Goal: Task Accomplishment & Management: Manage account settings

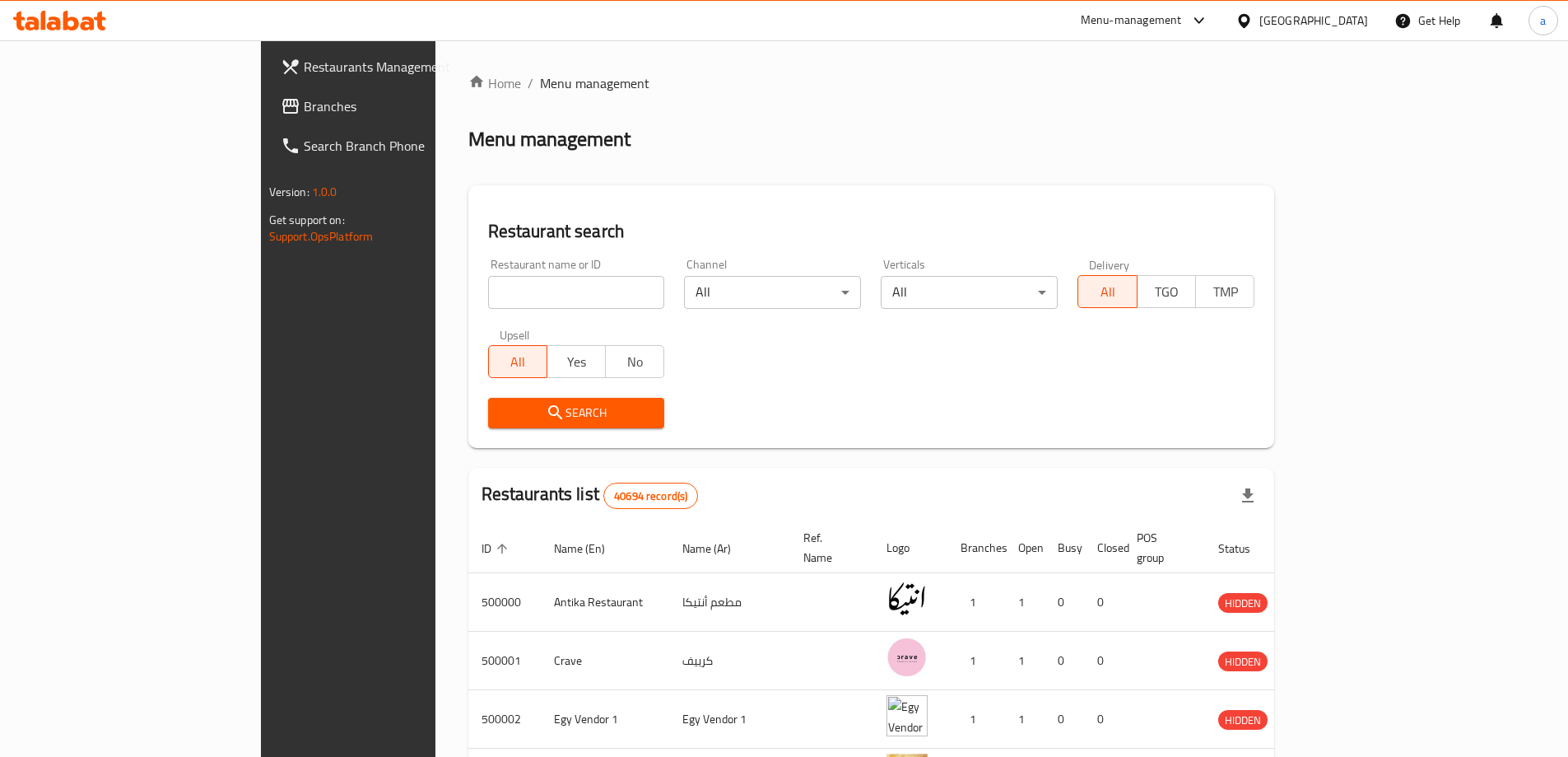
click at [1231, 138] on div "Menu management" at bounding box center [872, 139] width 807 height 26
click at [1255, 237] on h2 "Restaurant search" at bounding box center [871, 231] width 767 height 25
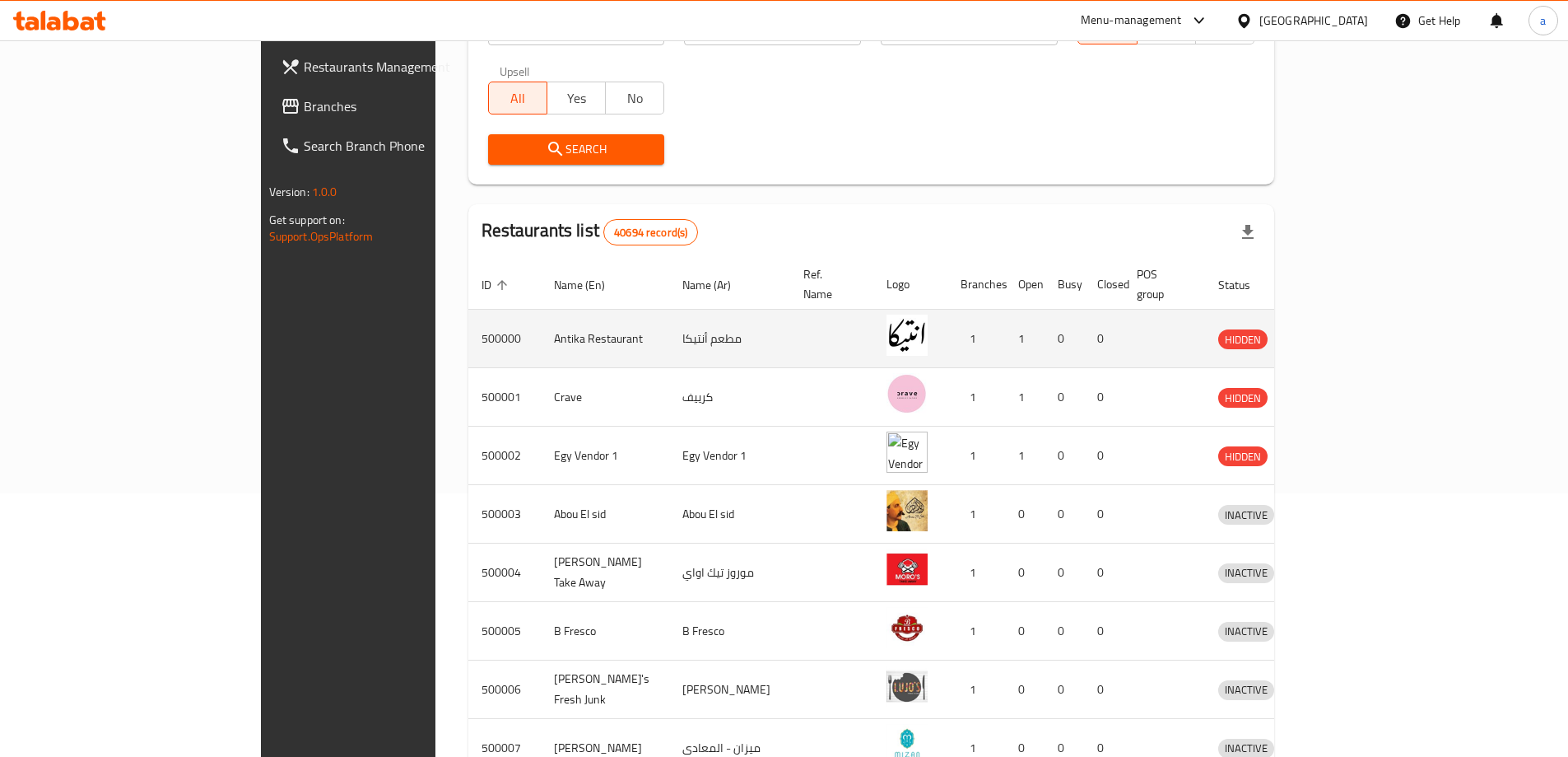
scroll to position [329, 0]
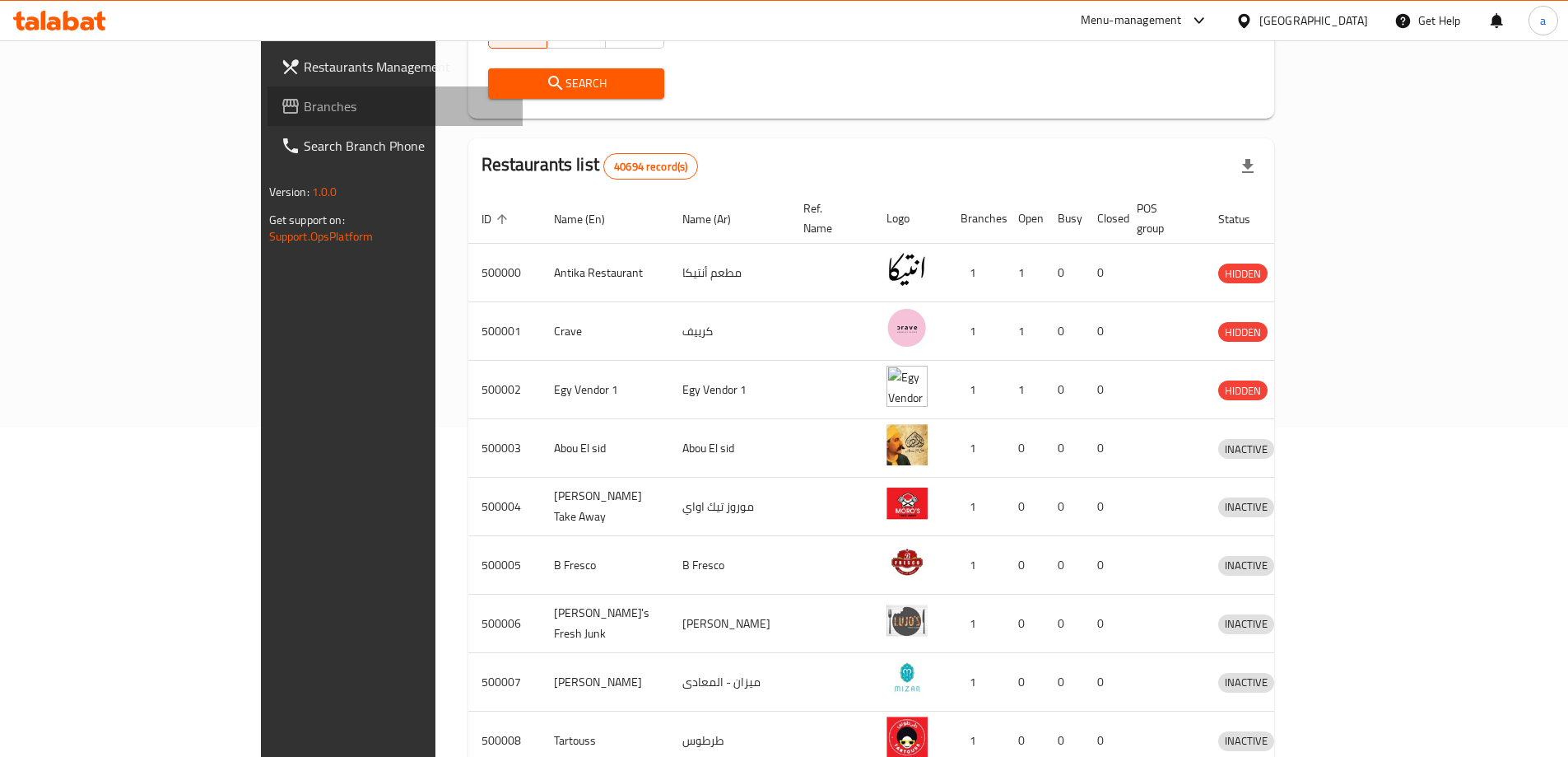
click at [304, 103] on span "Branches" at bounding box center [406, 105] width 206 height 20
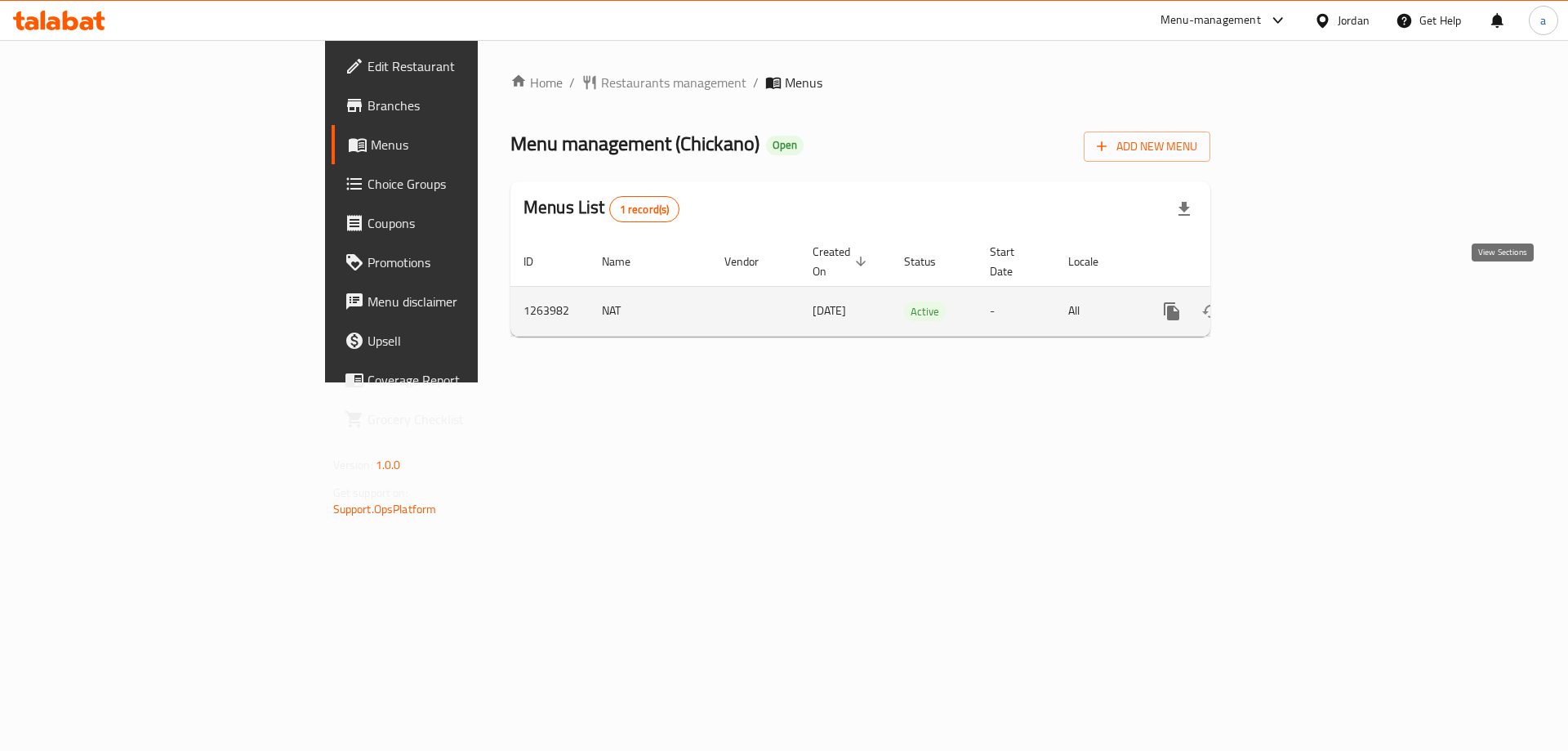
click at [1309, 294] on link "enhanced table" at bounding box center [1290, 311] width 39 height 39
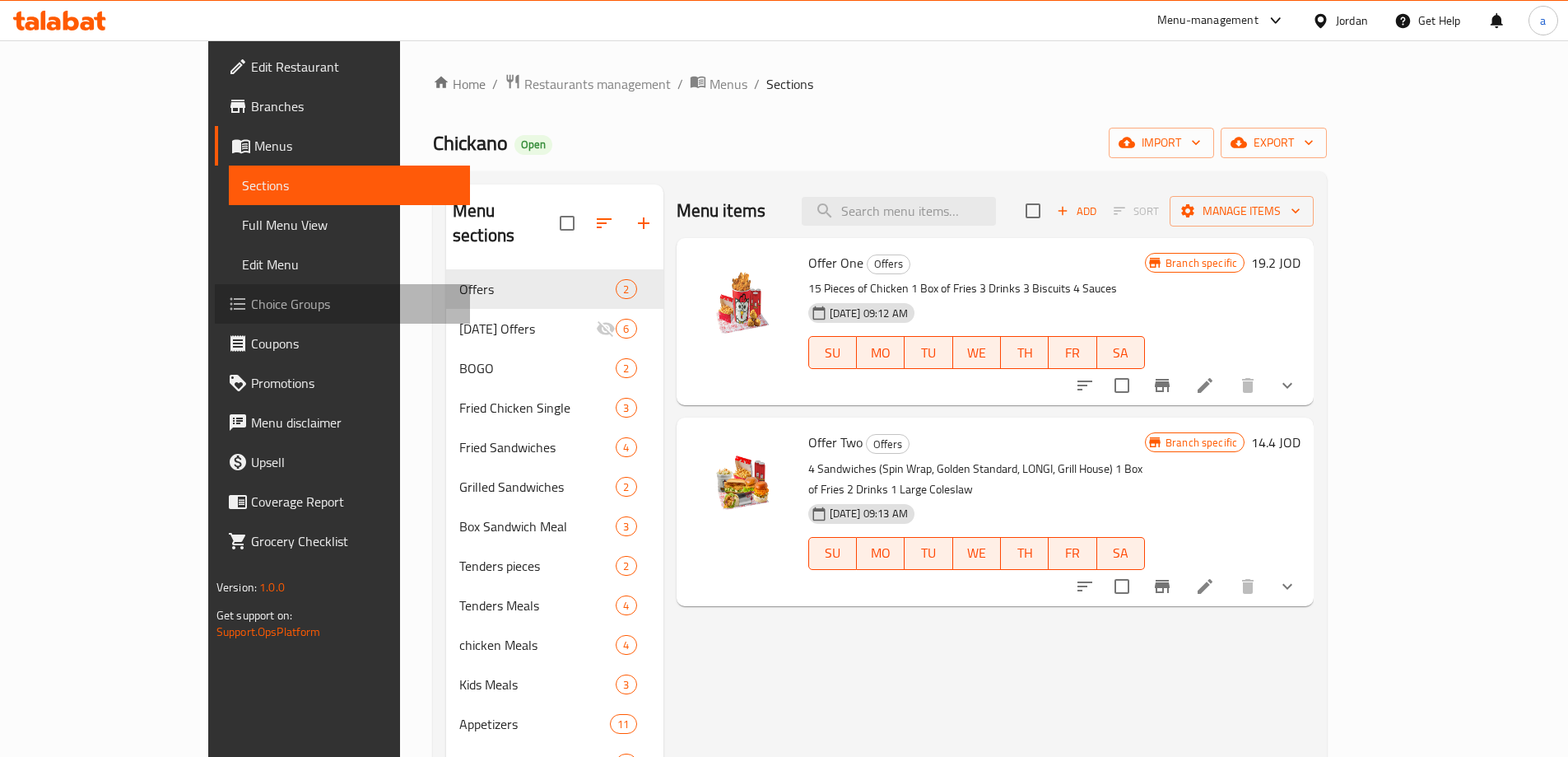
click at [251, 302] on span "Choice Groups" at bounding box center [353, 303] width 206 height 20
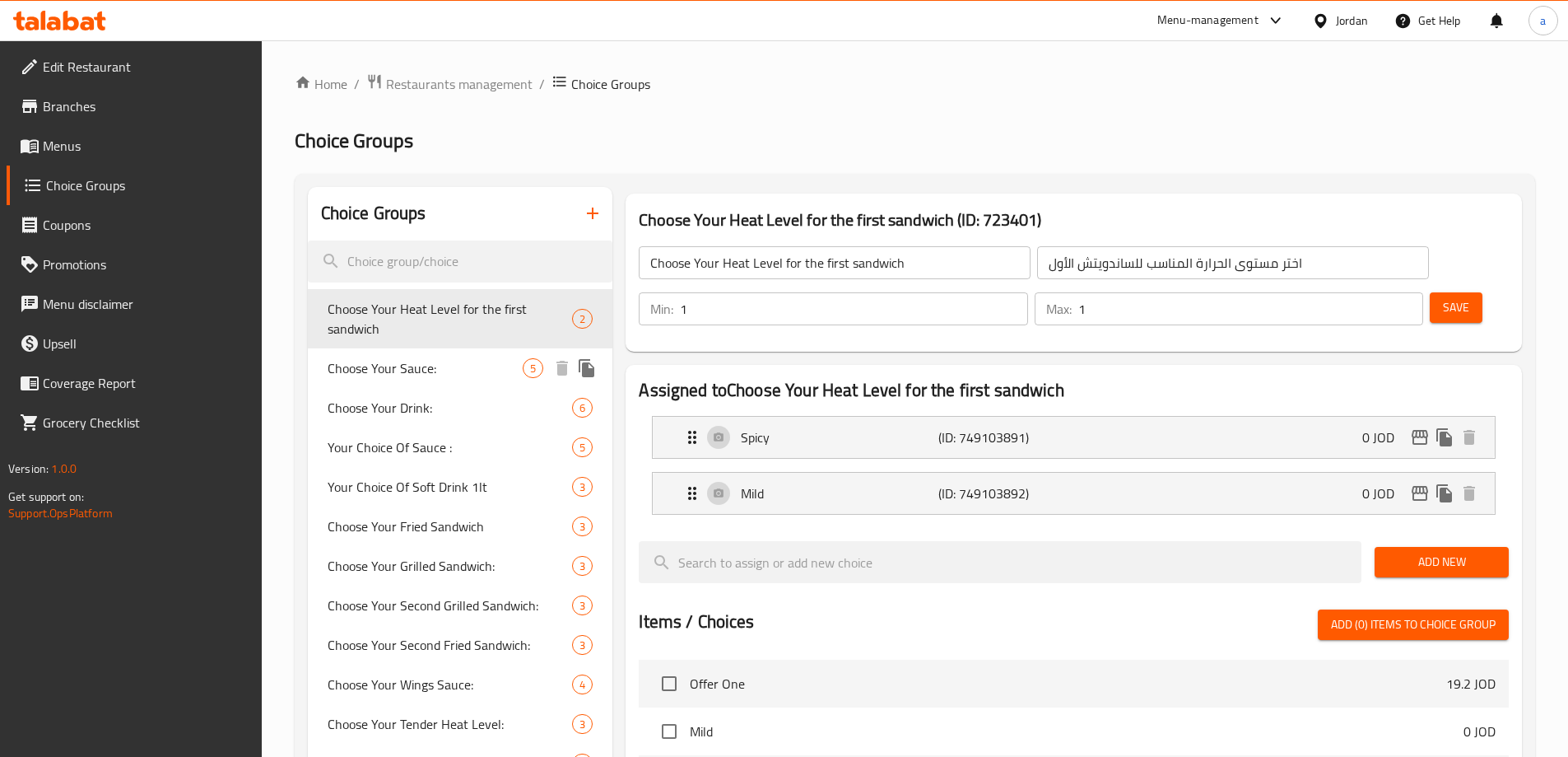
scroll to position [247, 0]
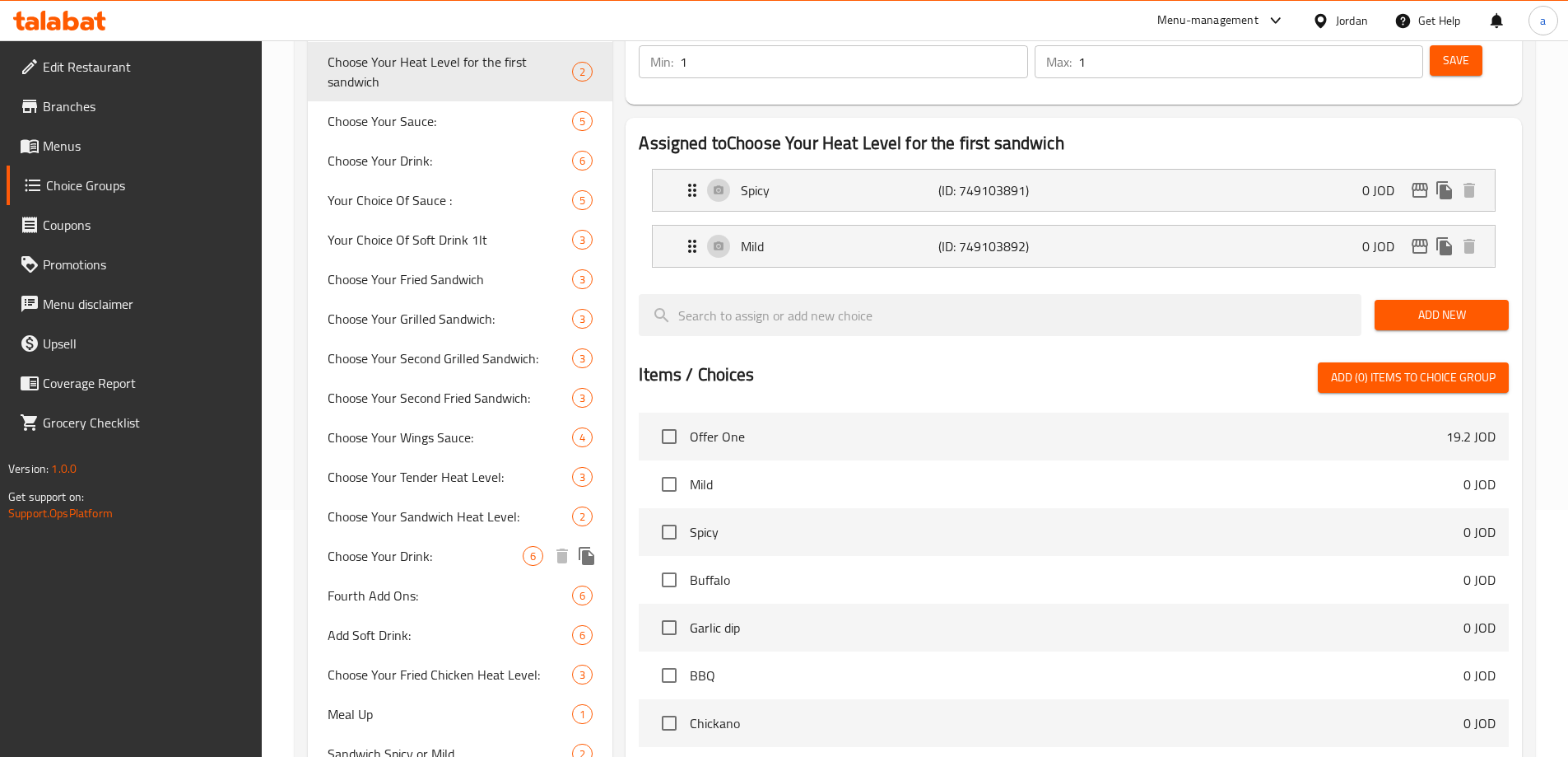
click at [430, 551] on span "Choose Your Drink:" at bounding box center [426, 556] width 196 height 20
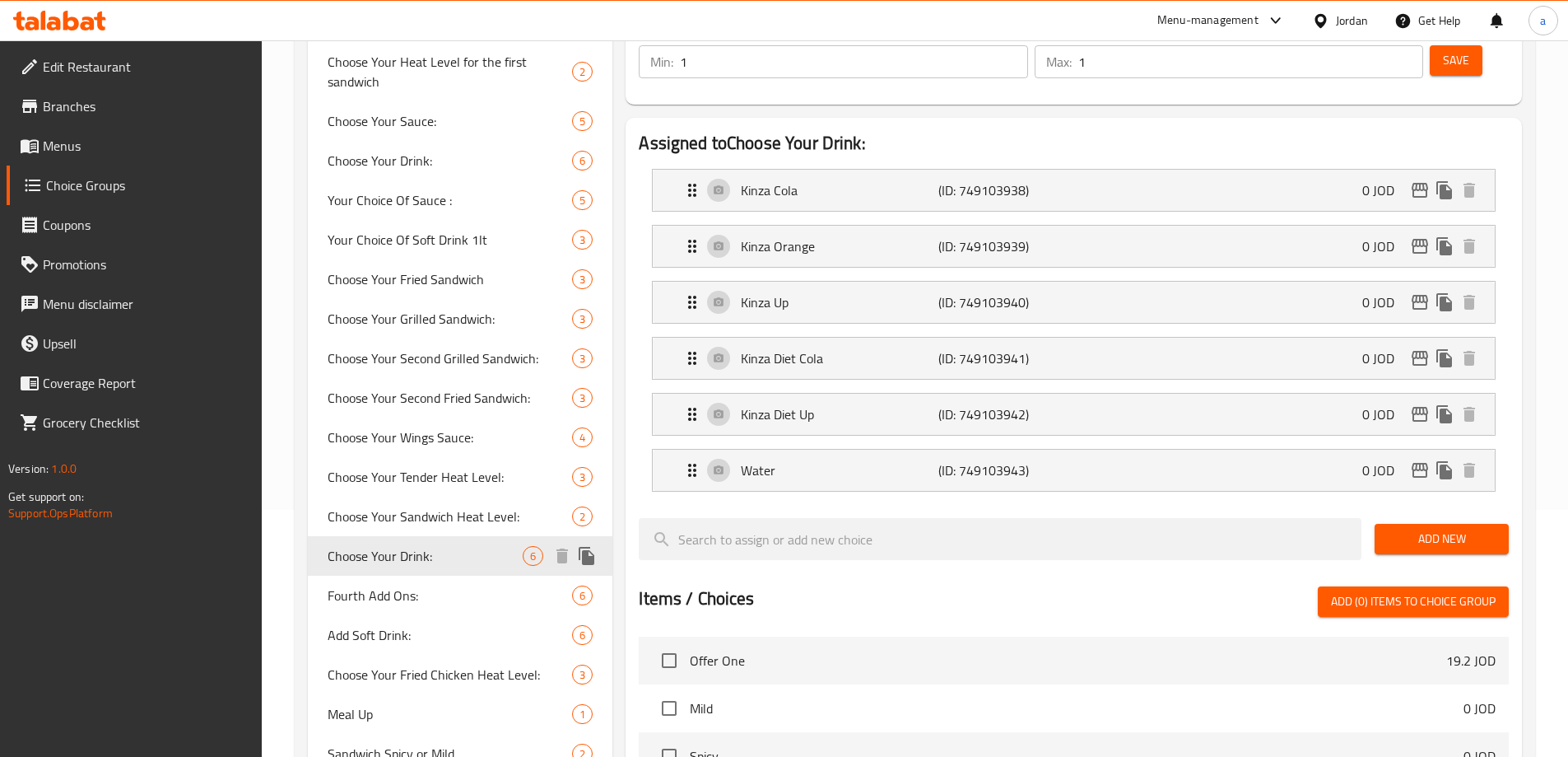
type input "Choose Your Drink:"
type input "أختر مشروب:"
type input "2"
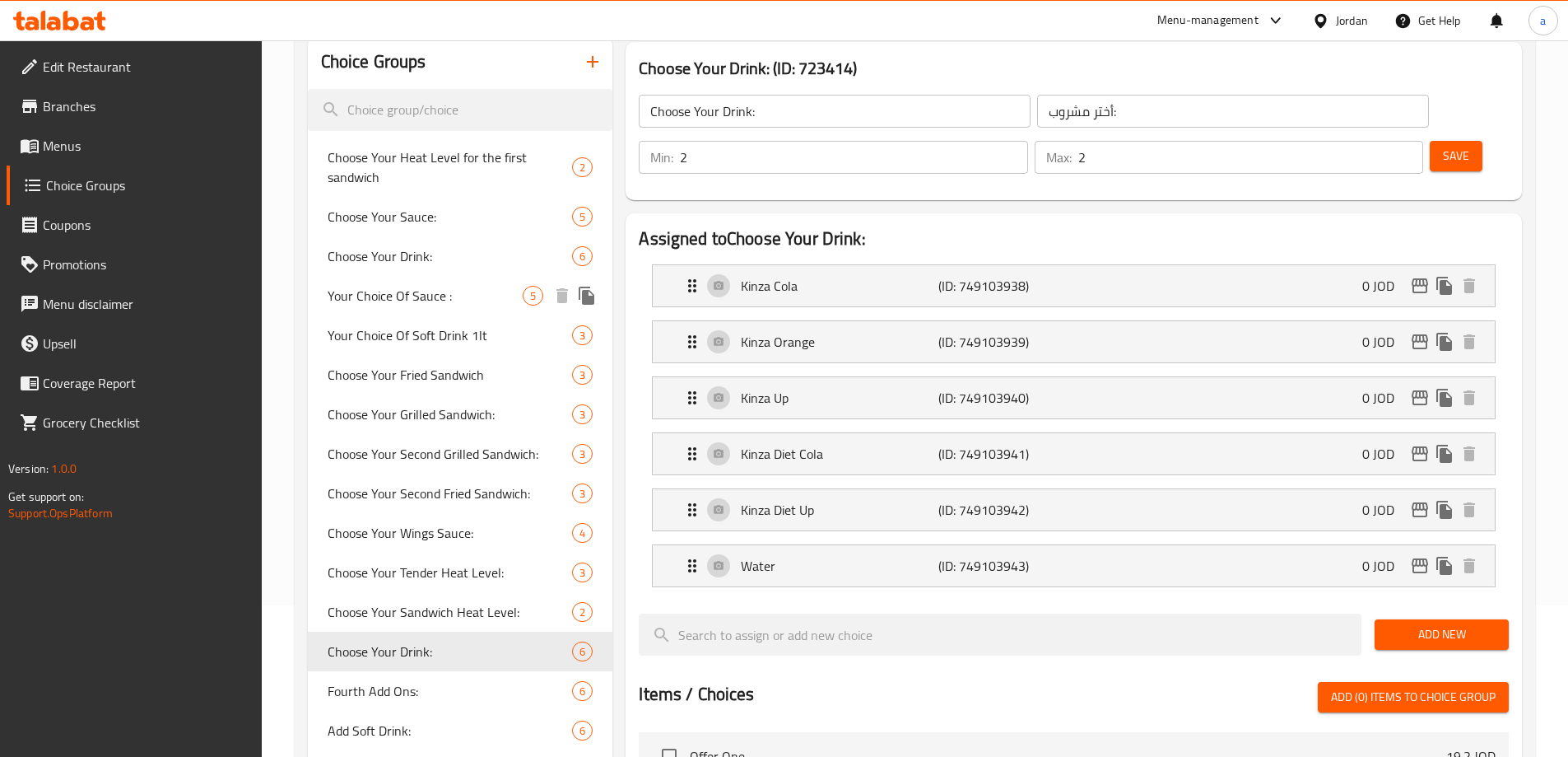
scroll to position [165, 0]
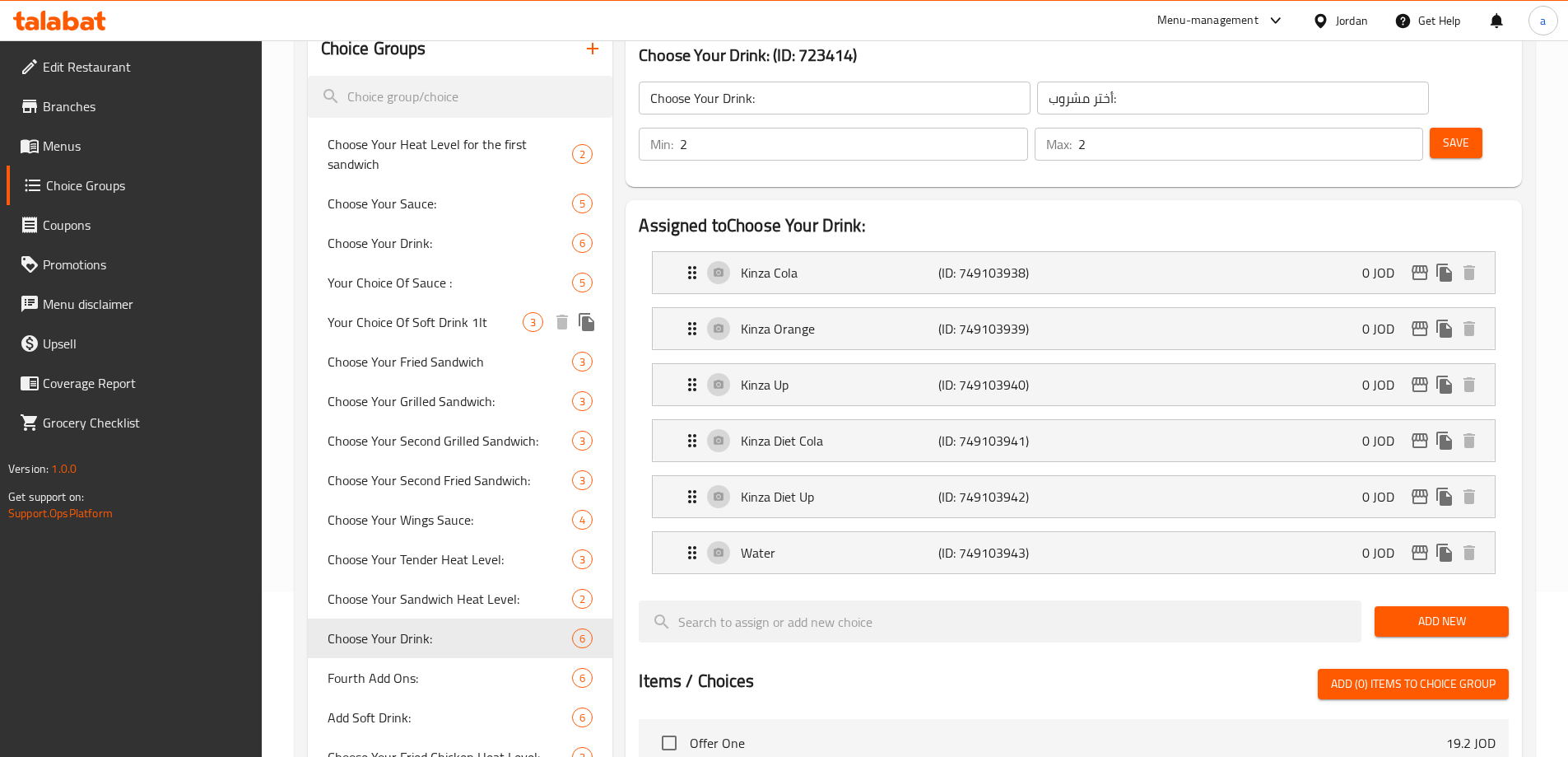
click at [452, 318] on span "Your Choice Of Soft Drink 1lt" at bounding box center [426, 322] width 196 height 20
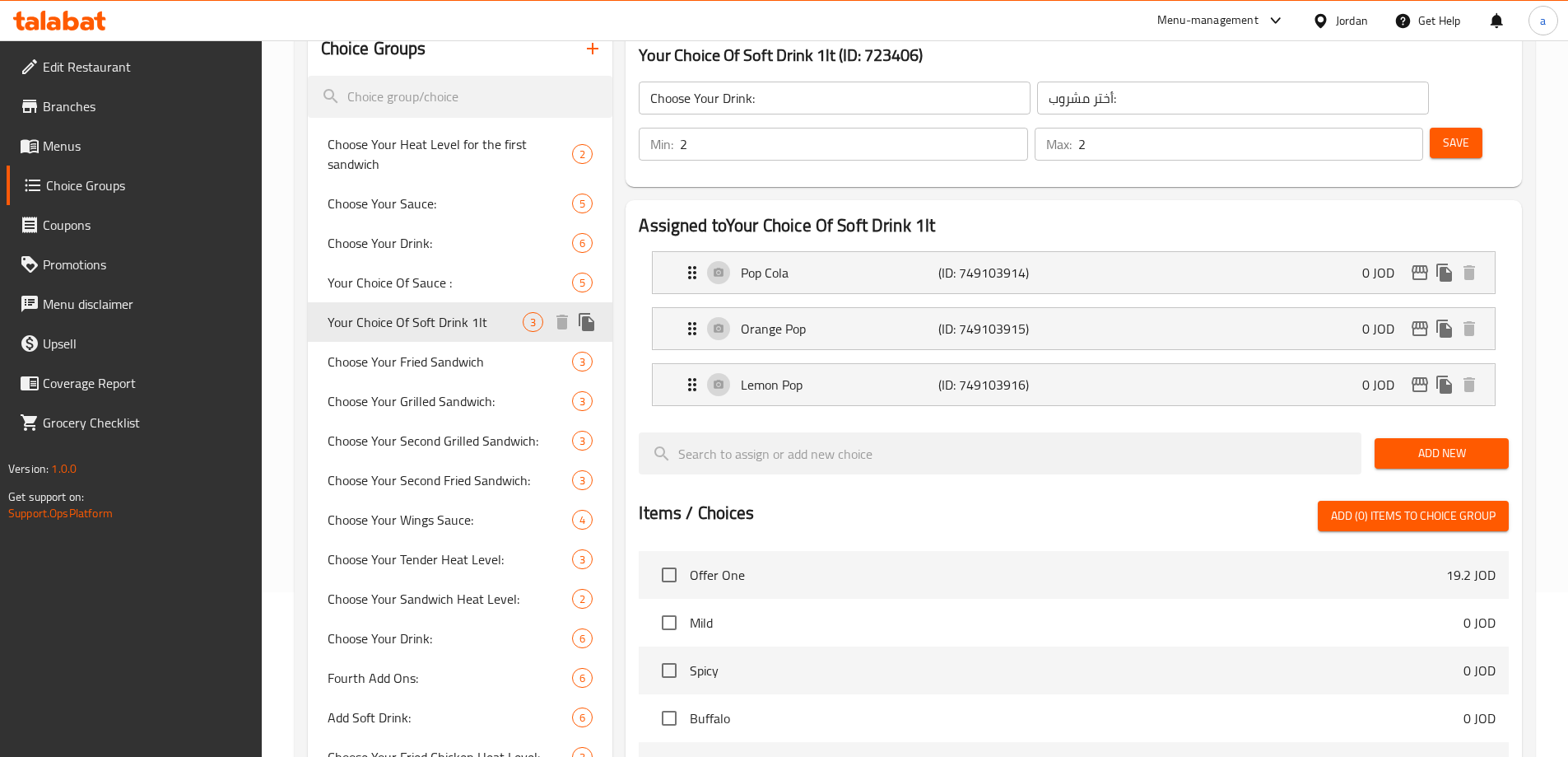
type input "Your Choice Of Soft Drink 1lt"
type input "أختيارك من المشروب الغازي"
type input "1"
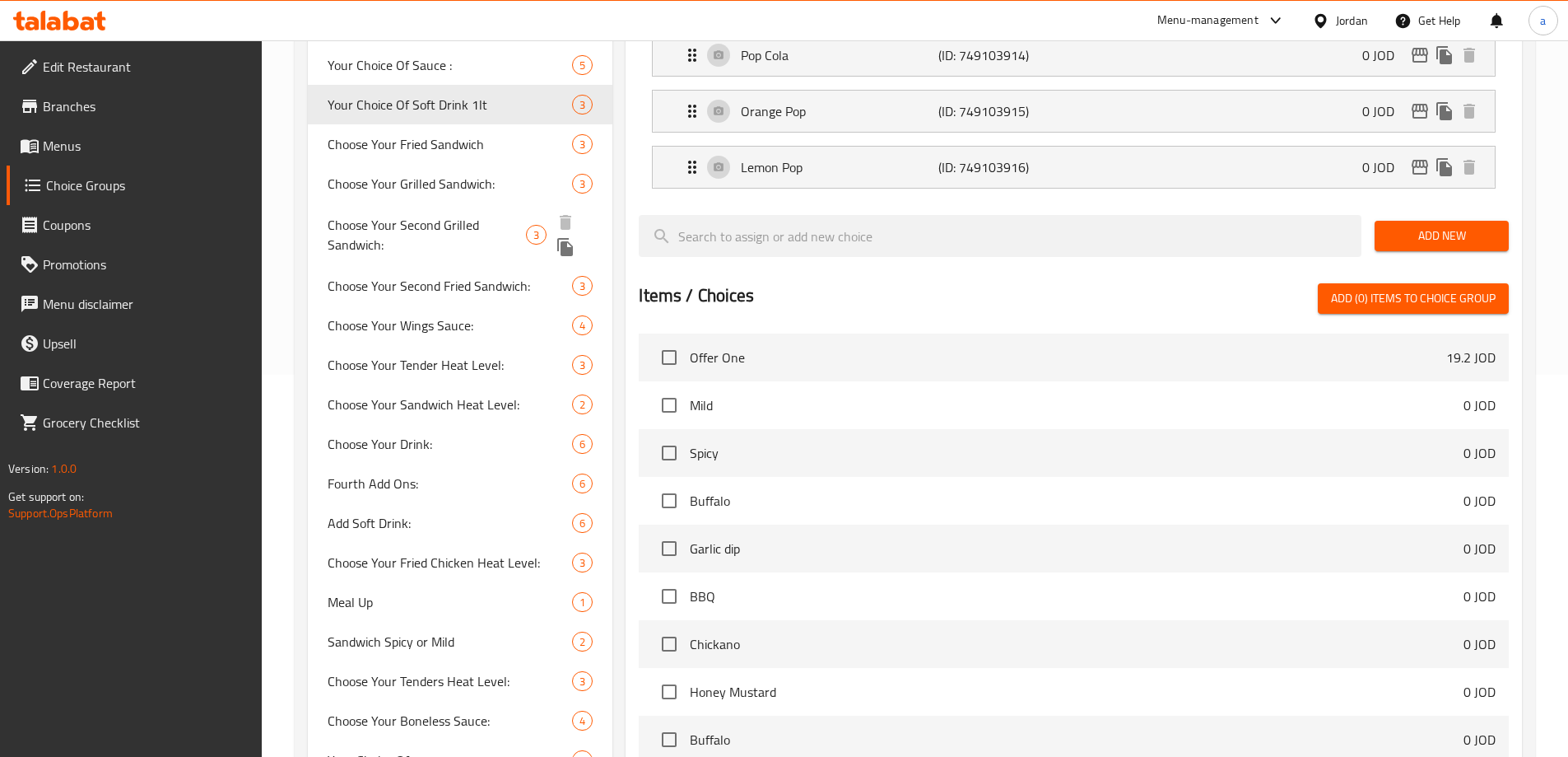
scroll to position [412, 0]
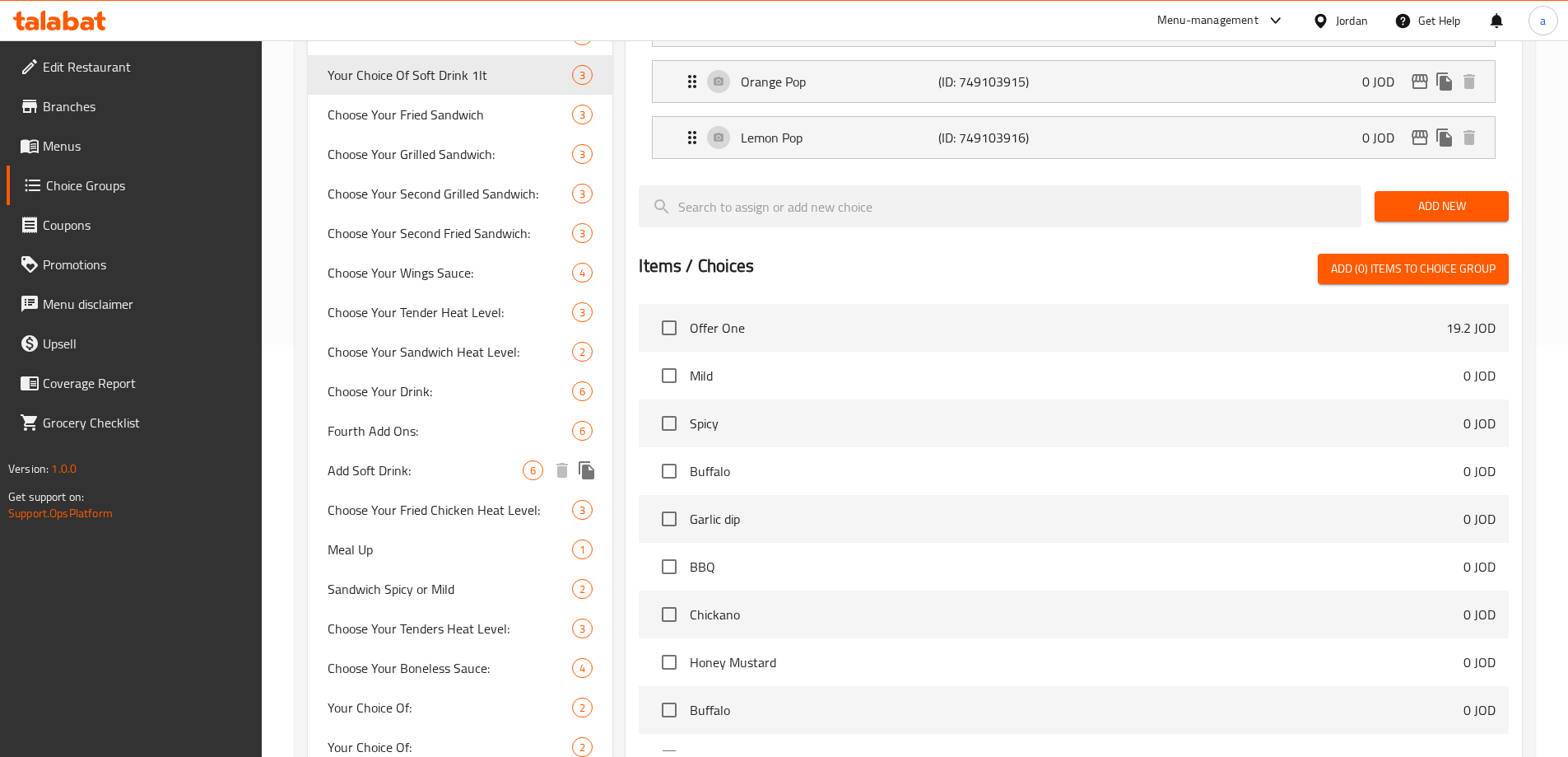
click at [389, 474] on span "Add Soft Drink:" at bounding box center [426, 470] width 196 height 20
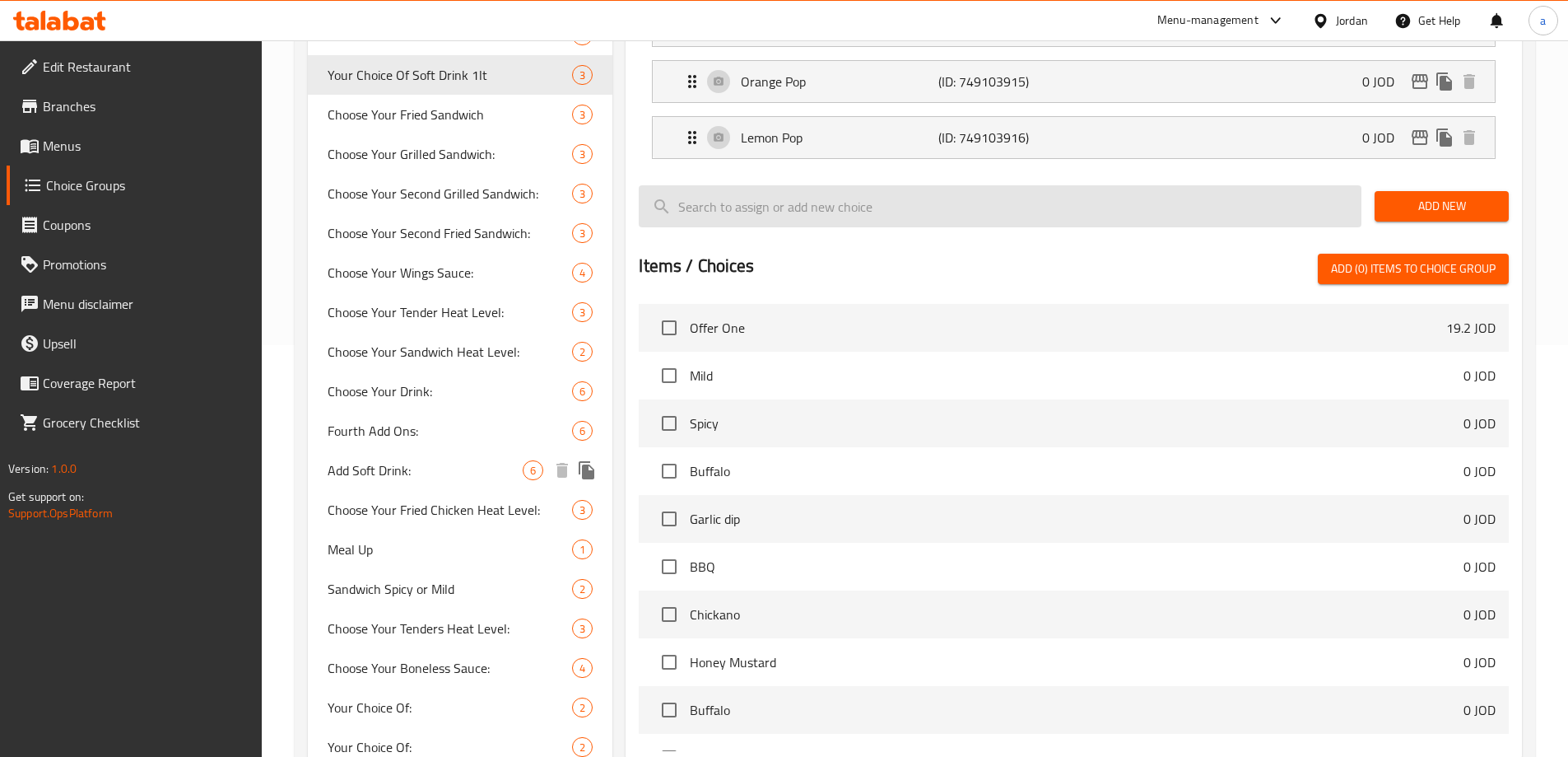
type input "Add Soft Drink:"
type input "أضافة مشروب غازي:"
type input "0"
type input "4"
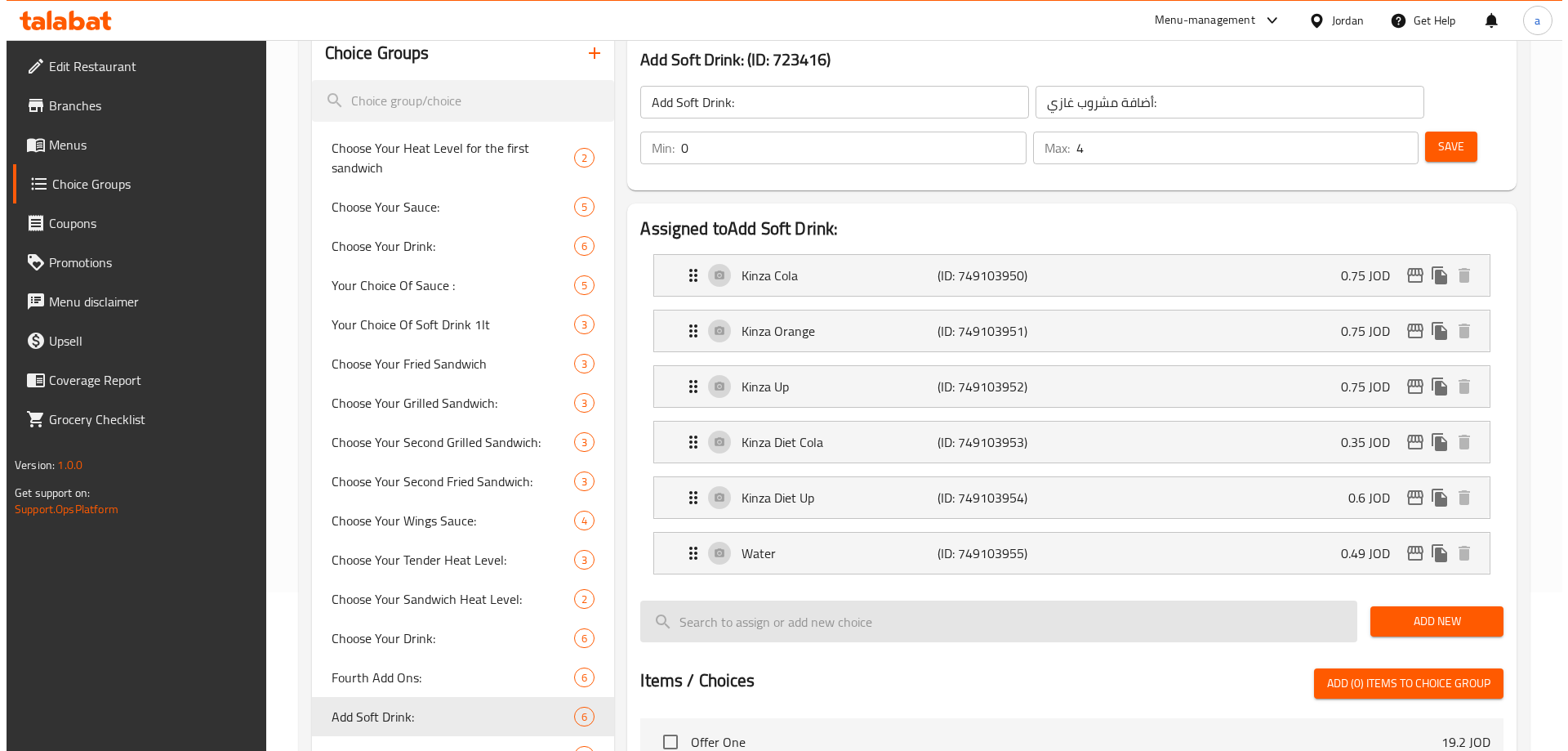
scroll to position [0, 0]
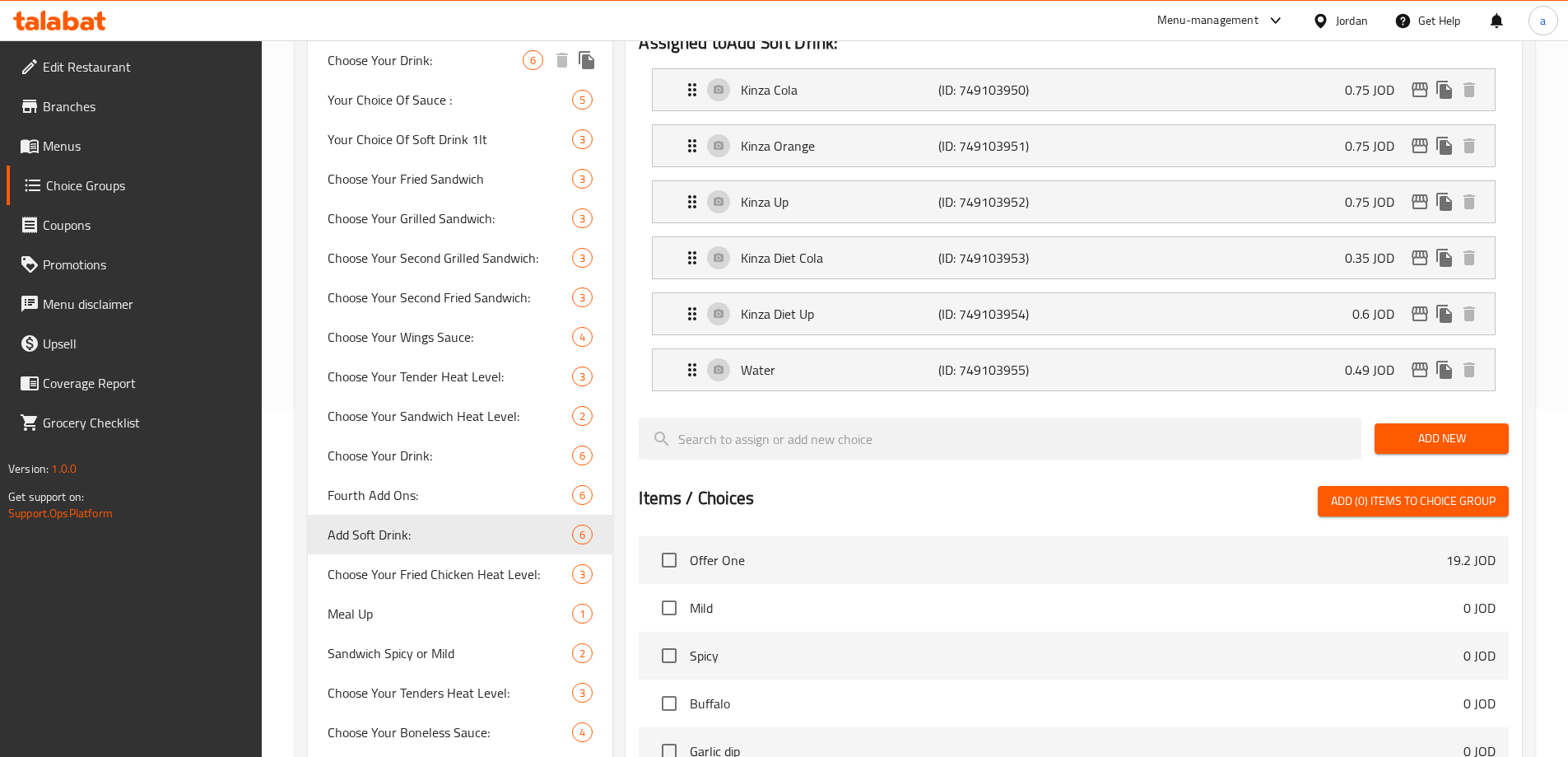
scroll to position [576, 0]
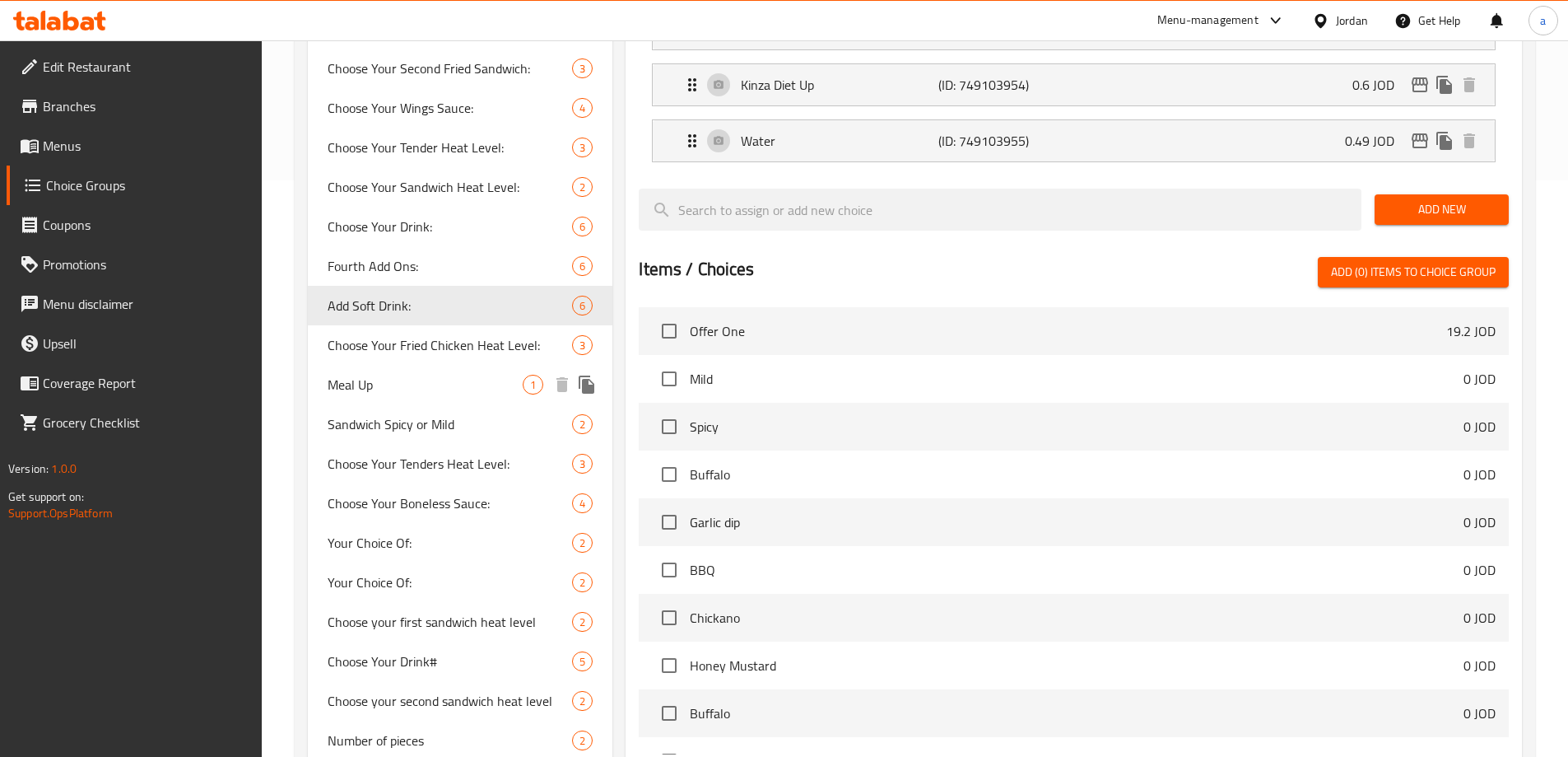
click at [377, 393] on span "Meal Up" at bounding box center [426, 384] width 196 height 20
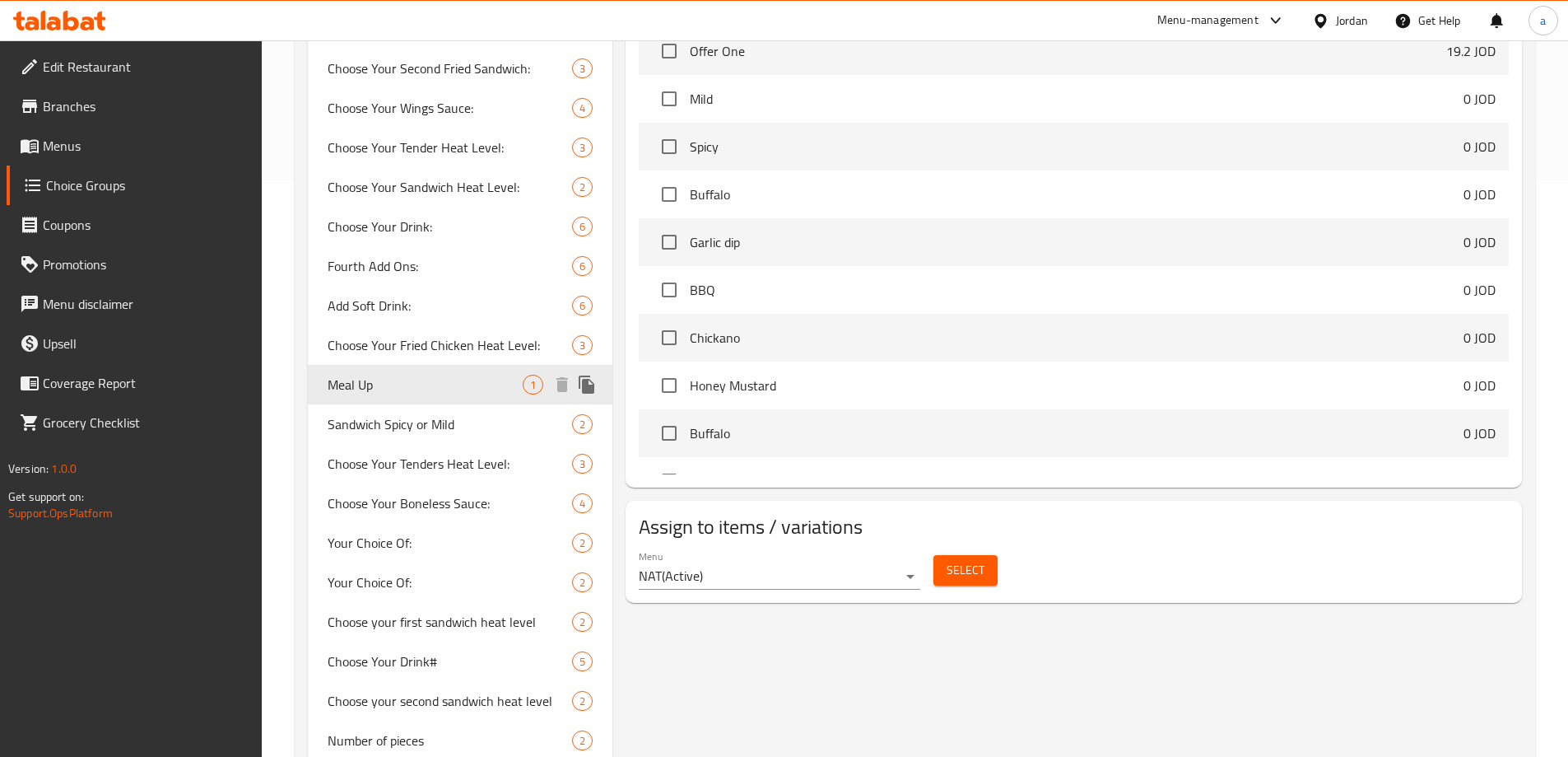
type input "Meal Up"
type input "أضافة وجبة"
type input "1"
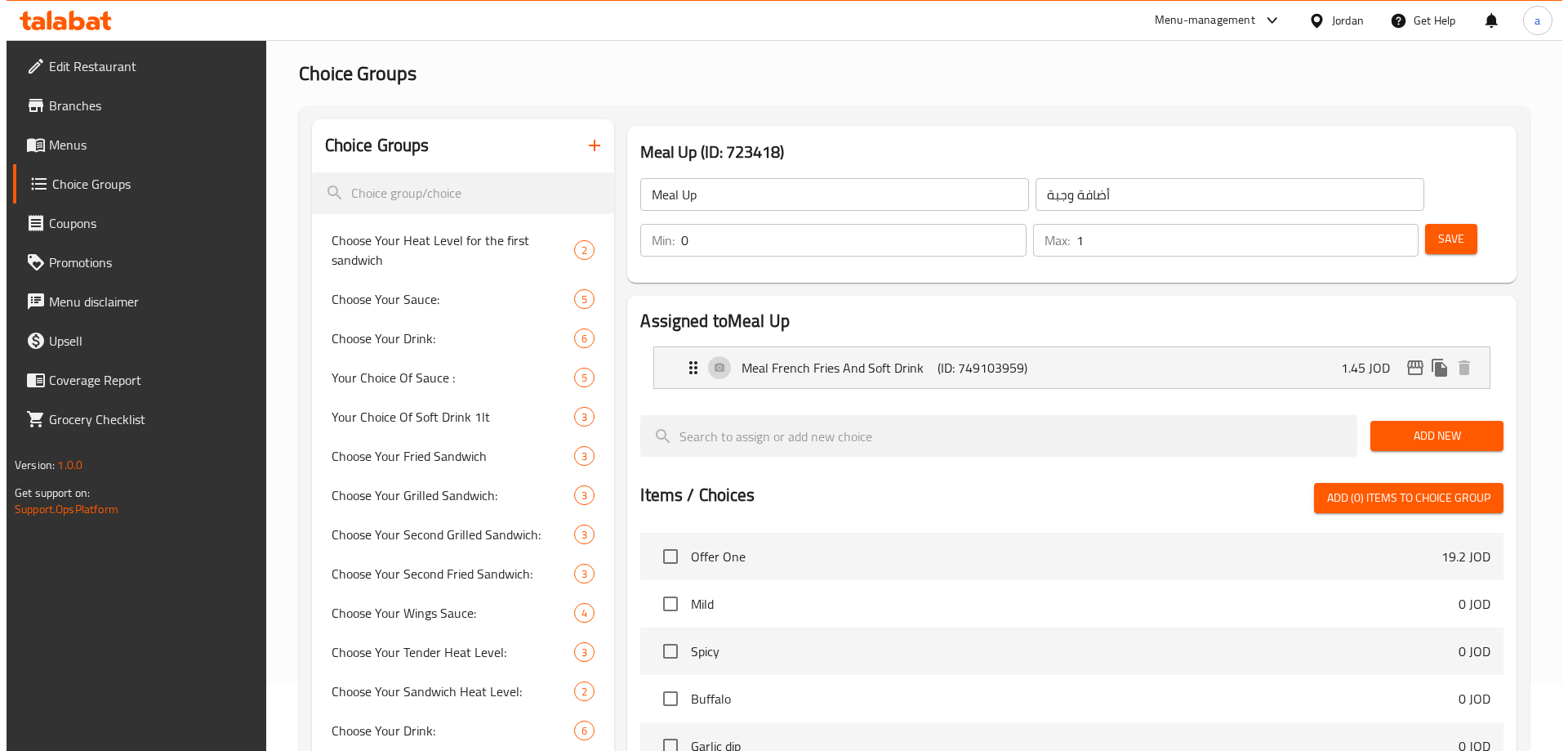
scroll to position [0, 0]
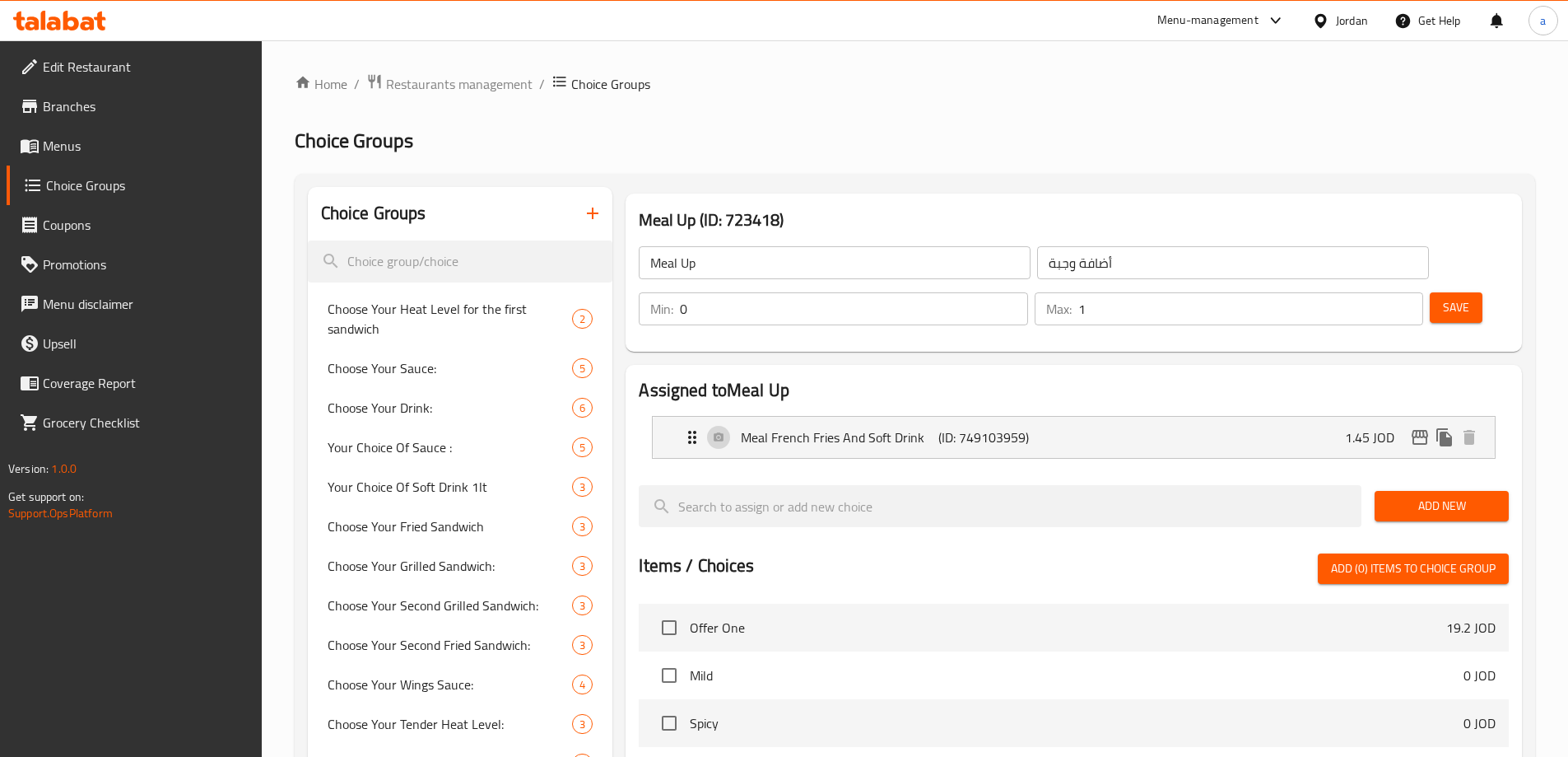
click at [985, 137] on h2 "Choice Groups" at bounding box center [914, 141] width 1240 height 26
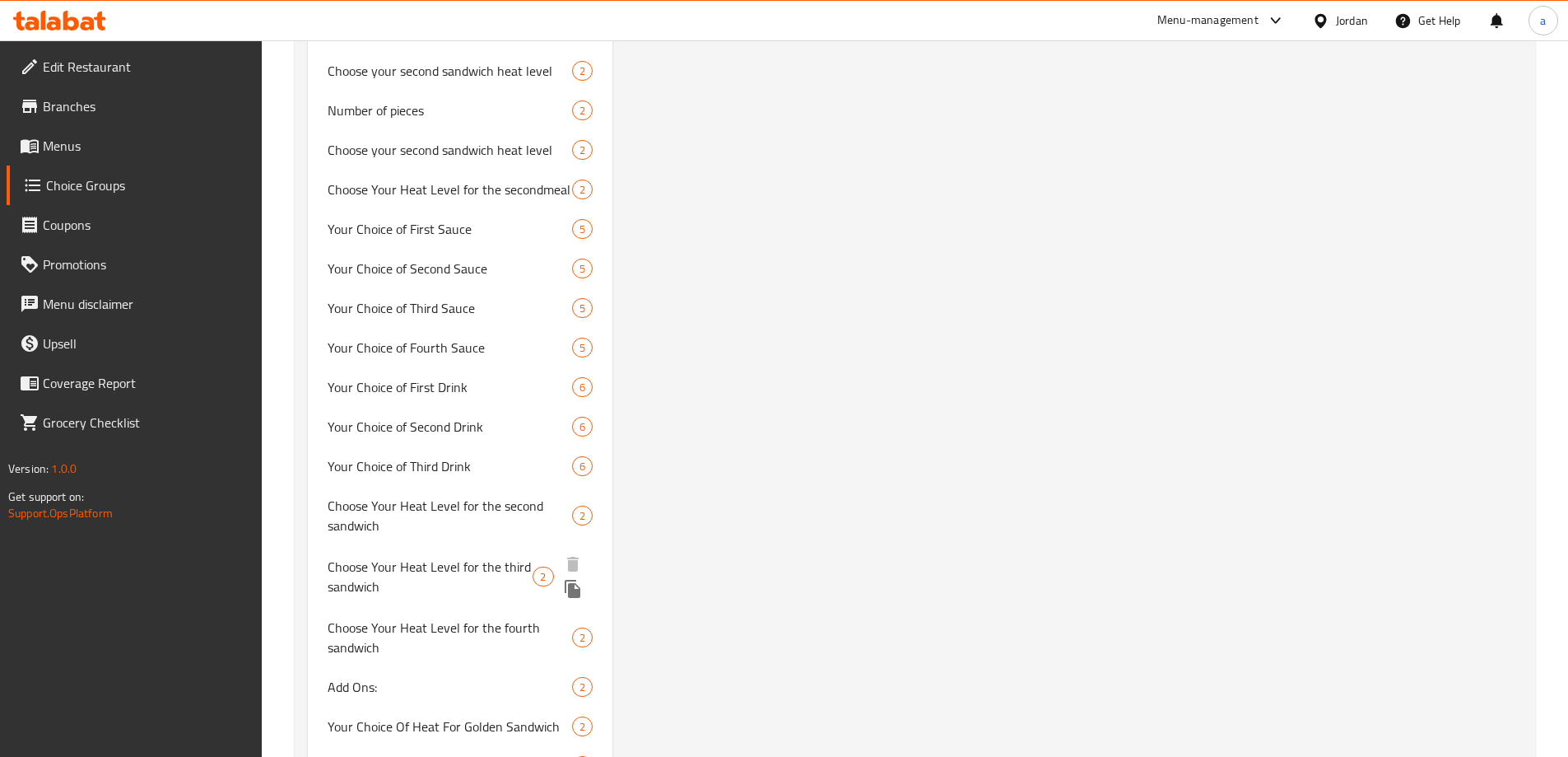
scroll to position [1235, 0]
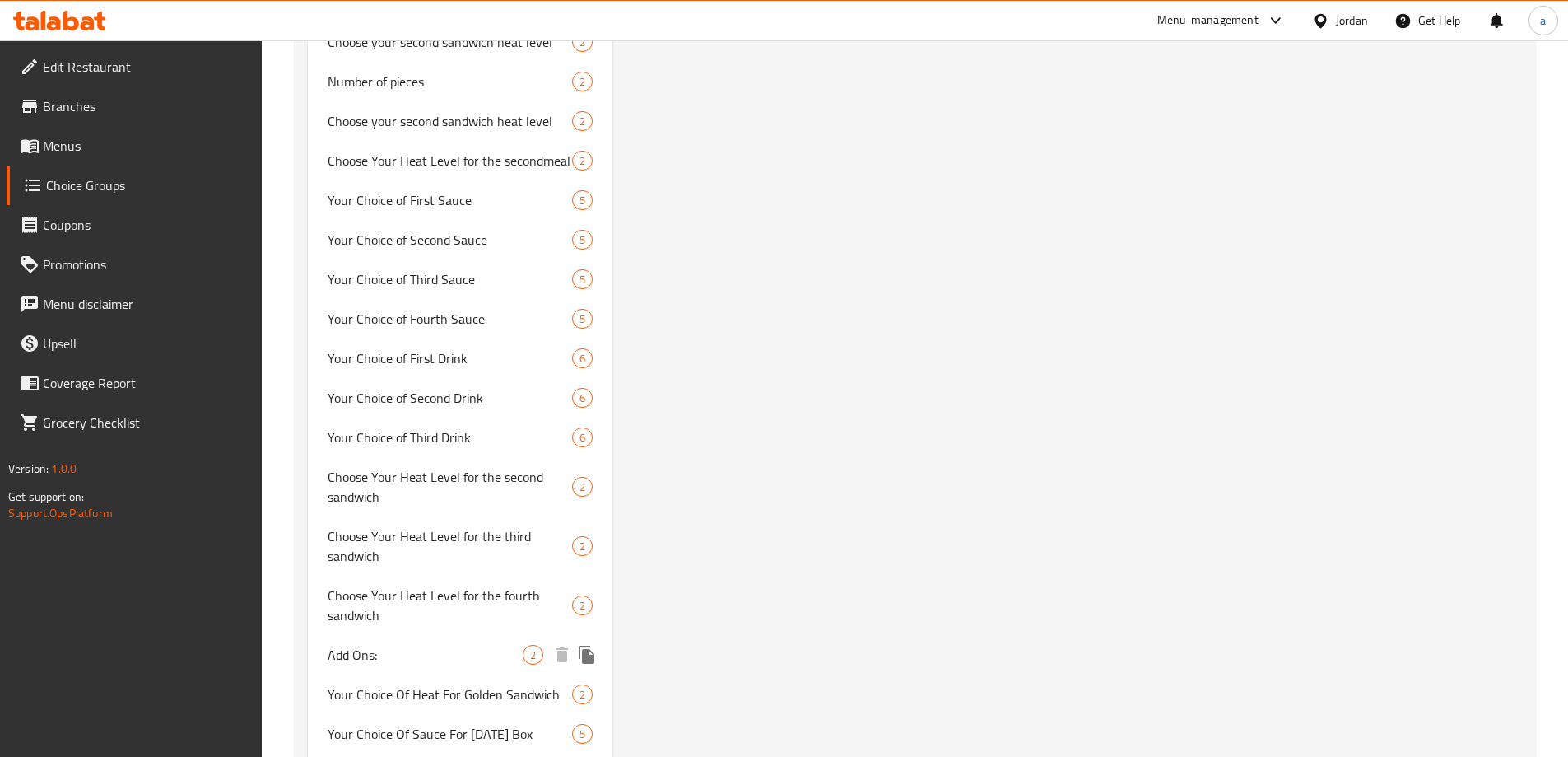
click at [441, 659] on span "Add Ons:" at bounding box center [426, 654] width 196 height 20
type input "Add Ons:"
type input "الاضافات"
type input "2"
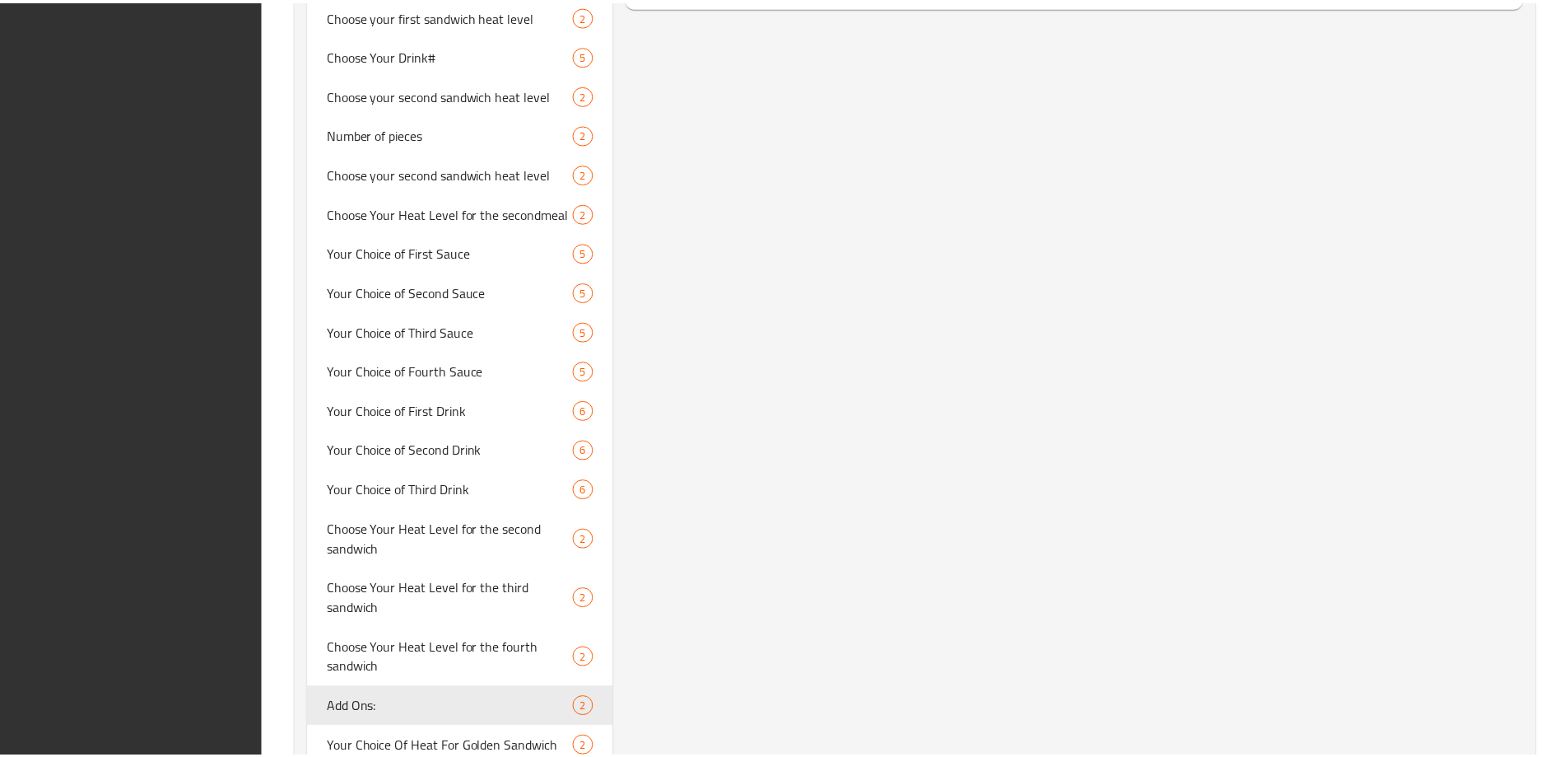
scroll to position [1482, 0]
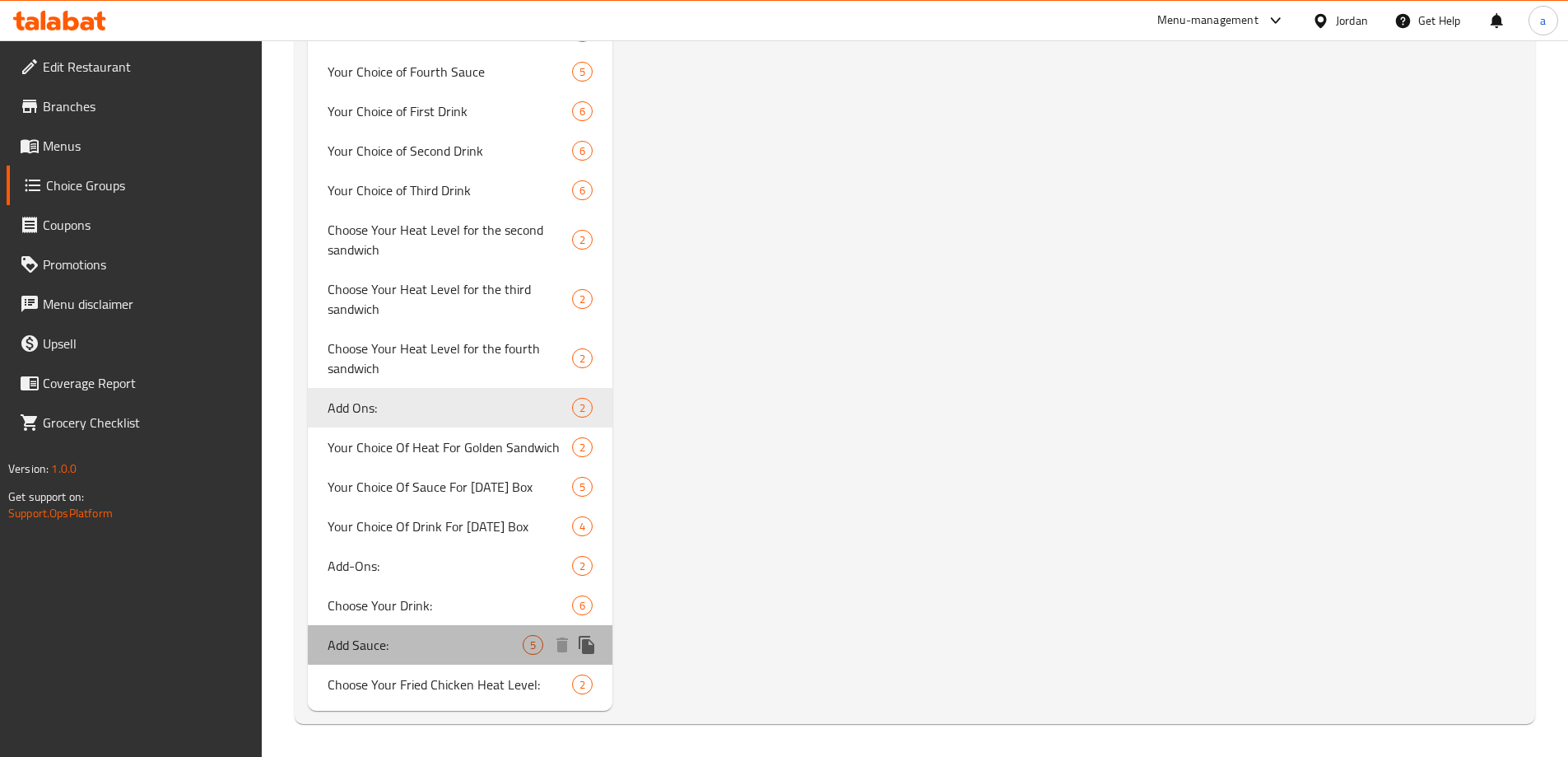
click at [413, 640] on span "Add Sauce:" at bounding box center [426, 644] width 196 height 20
type input "Add Sauce:"
type input "أضافة صوص:"
type input "5"
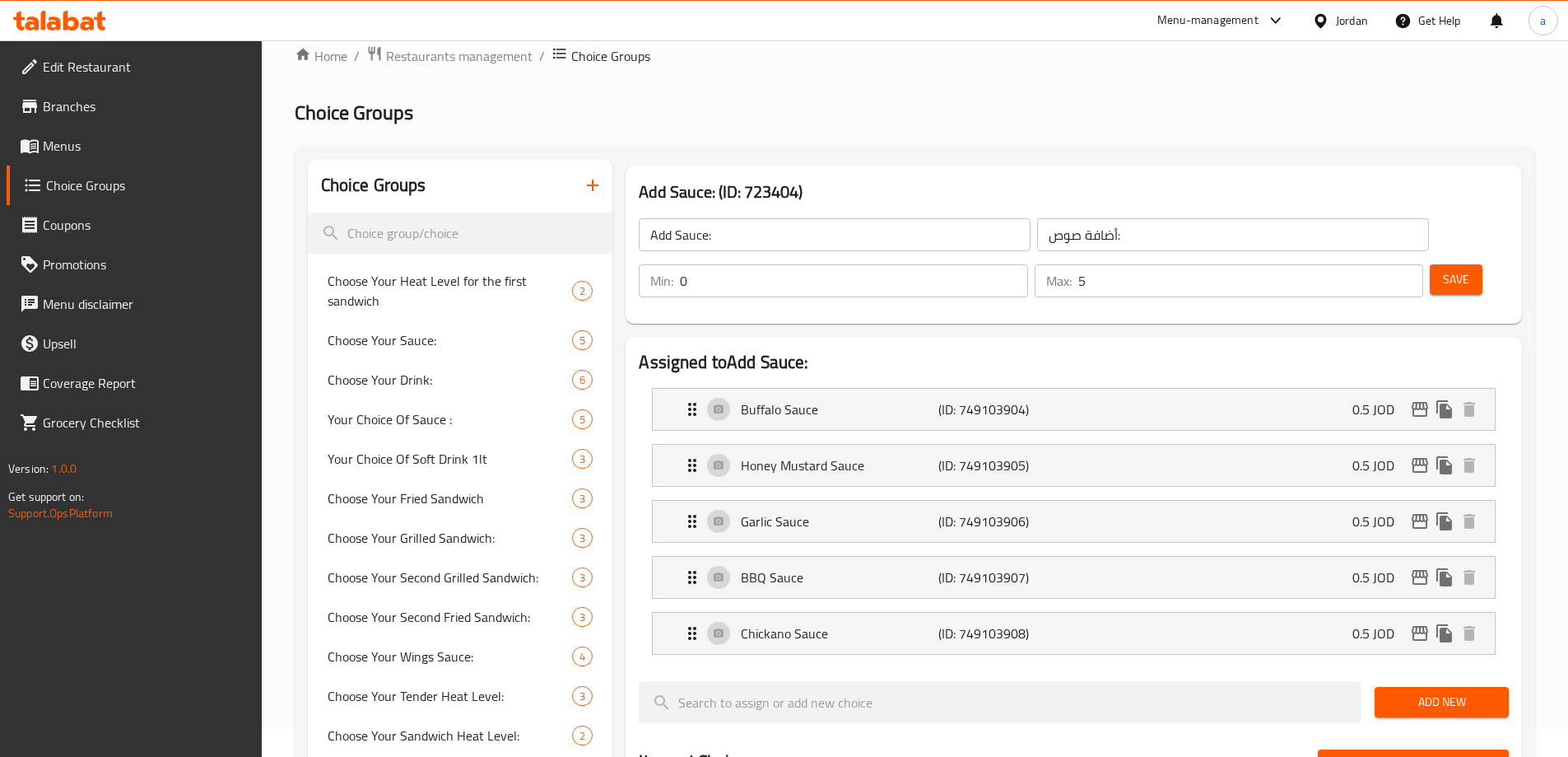
scroll to position [0, 0]
